Goal: Task Accomplishment & Management: Use online tool/utility

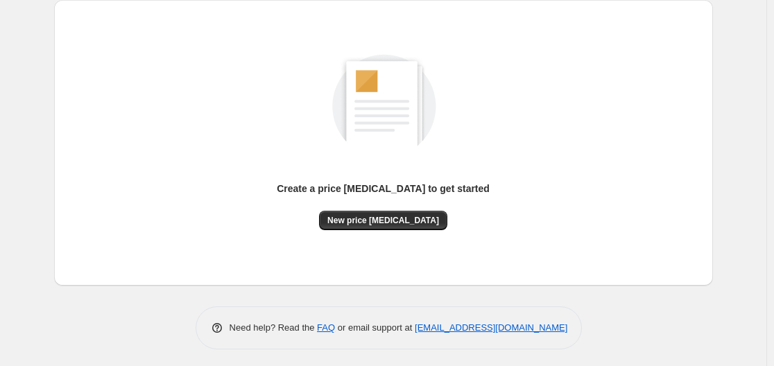
scroll to position [153, 0]
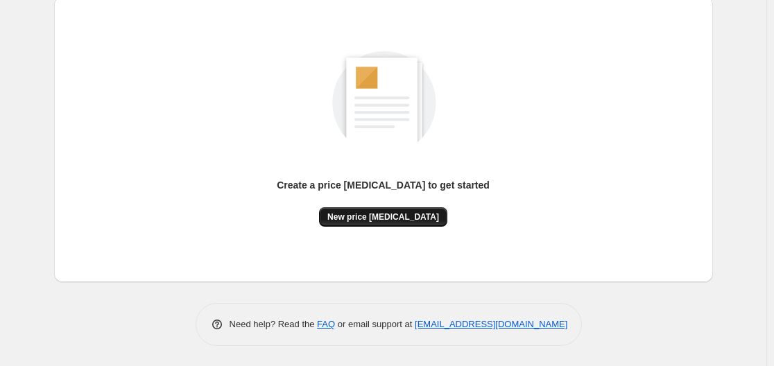
click at [374, 217] on span "New price [MEDICAL_DATA]" at bounding box center [383, 217] width 112 height 11
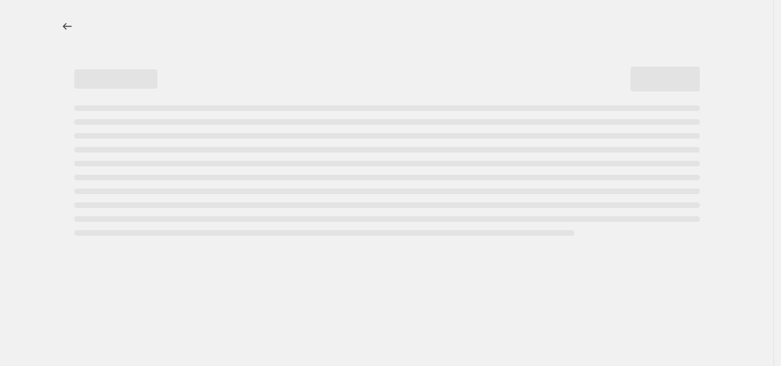
select select "percentage"
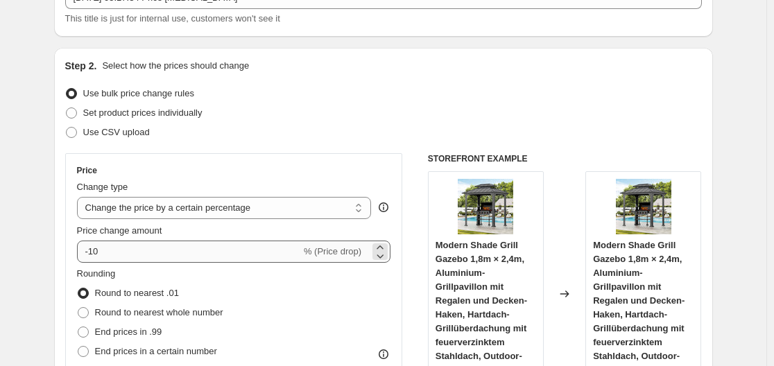
scroll to position [208, 0]
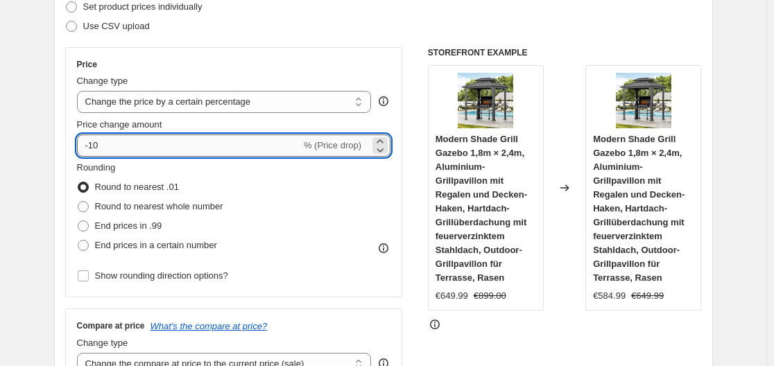
click at [217, 148] on input "-10" at bounding box center [189, 146] width 224 height 22
type input "-1"
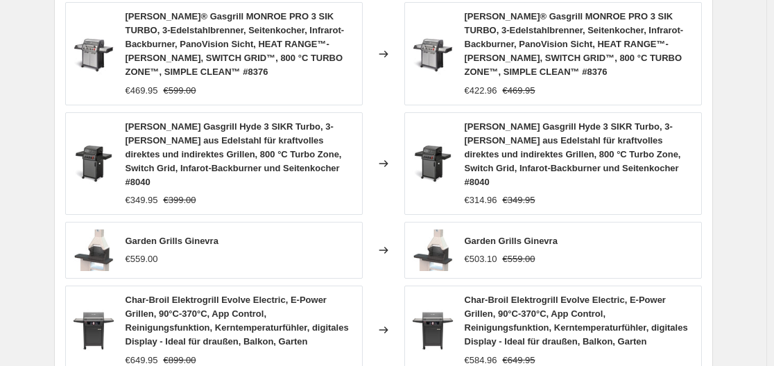
scroll to position [1164, 0]
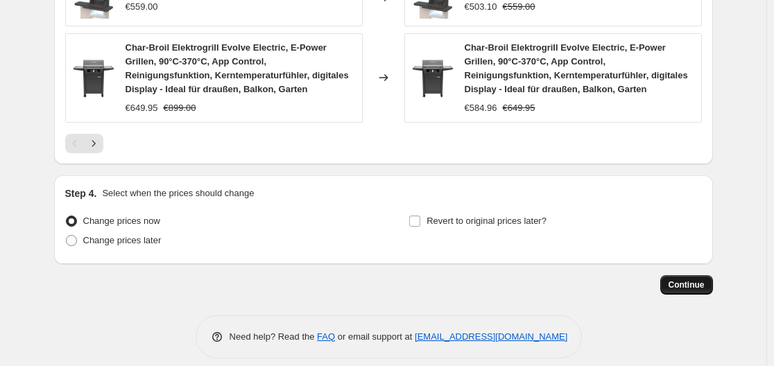
type input "-35"
click at [693, 279] on span "Continue" at bounding box center [686, 284] width 36 height 11
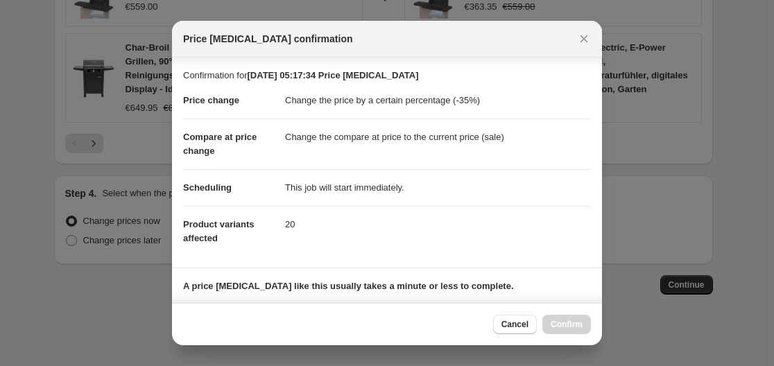
scroll to position [218, 0]
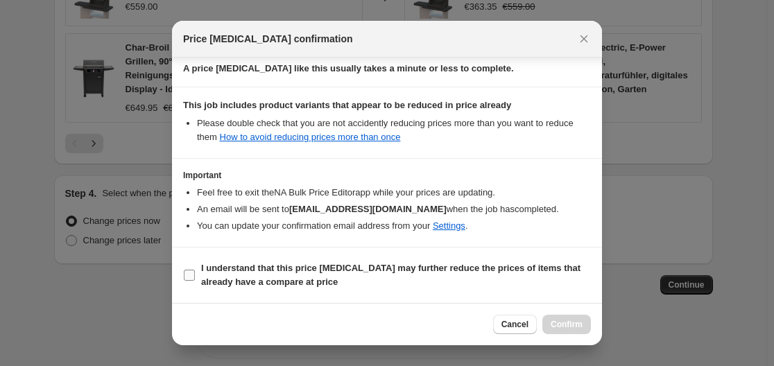
click at [189, 282] on label "I understand that this price change job may further reduce the prices of items …" at bounding box center [387, 275] width 408 height 33
click at [189, 281] on input "I understand that this price change job may further reduce the prices of items …" at bounding box center [189, 275] width 11 height 11
checkbox input "true"
click at [576, 315] on button "Confirm" at bounding box center [566, 324] width 49 height 19
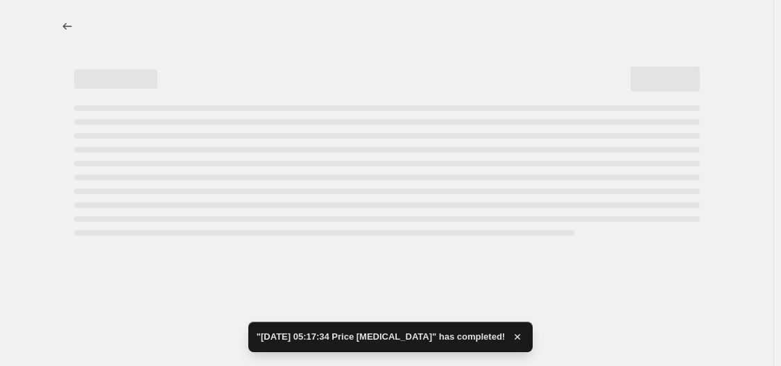
select select "percentage"
